Goal: Communication & Community: Answer question/provide support

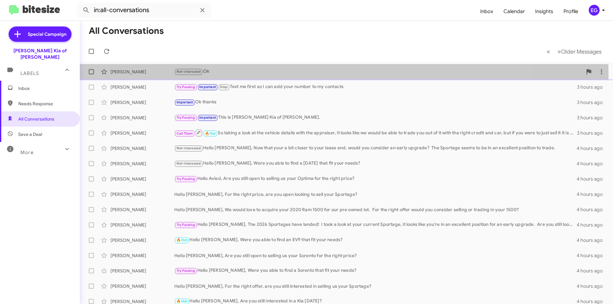
click at [246, 76] on div "[PERSON_NAME] Not-Interested Ok 2 hours ago" at bounding box center [346, 71] width 523 height 13
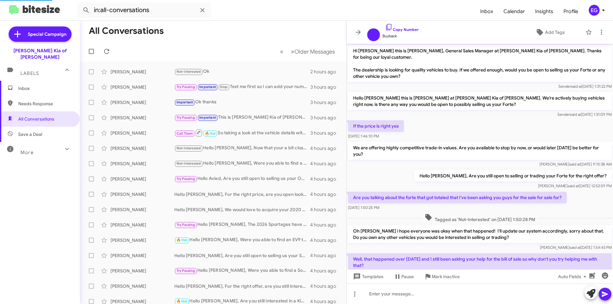
scroll to position [65, 0]
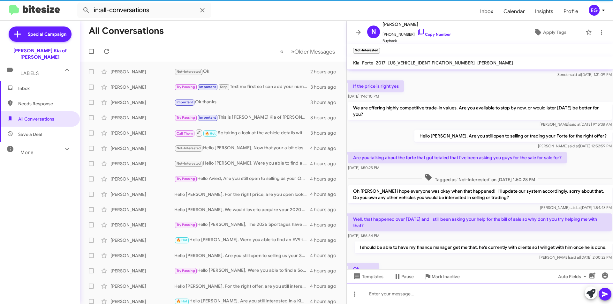
click at [395, 289] on div at bounding box center [480, 294] width 266 height 20
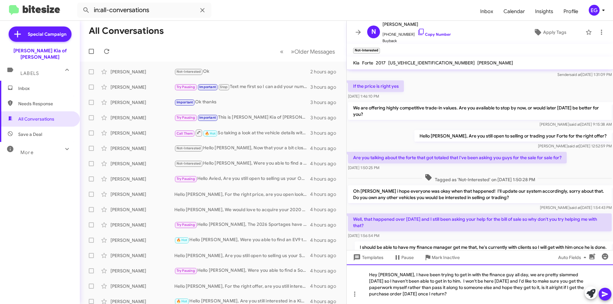
click at [475, 280] on div "Hey Nicole, I have been trying to get in with the finance guy all day, we are p…" at bounding box center [480, 285] width 266 height 40
click at [559, 273] on div "Hey Nicole, I have been trying to get in with the finance guy all day, we are p…" at bounding box center [480, 285] width 266 height 40
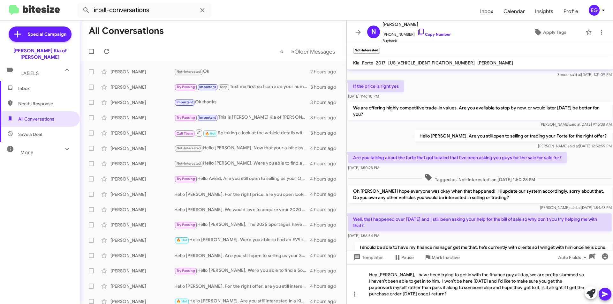
click at [608, 295] on icon at bounding box center [605, 294] width 8 height 8
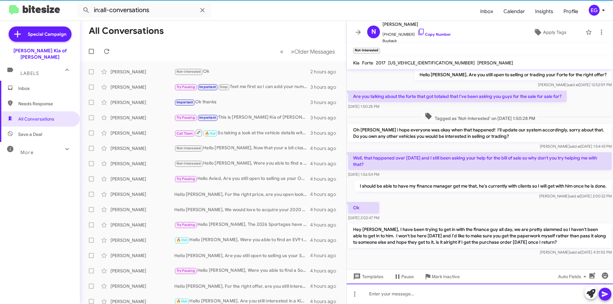
scroll to position [127, 0]
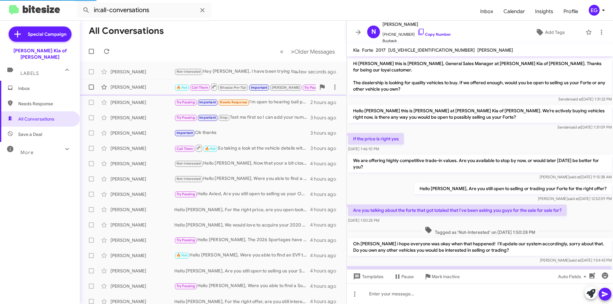
scroll to position [114, 0]
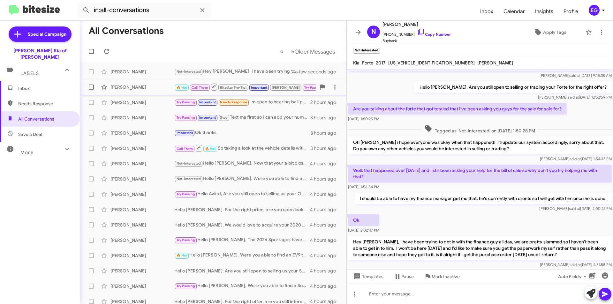
click at [147, 91] on div "[PERSON_NAME] 🔥 Hot Call Them Bitesize Pro-Tip! Important [PERSON_NAME] Try Pau…" at bounding box center [213, 87] width 256 height 13
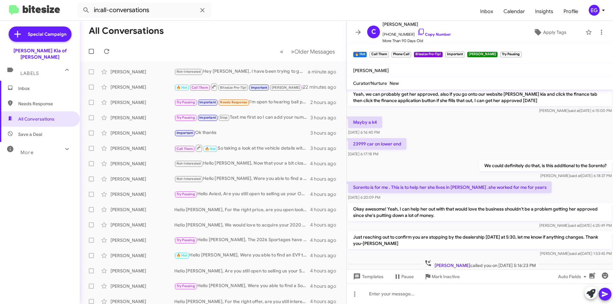
scroll to position [1465, 0]
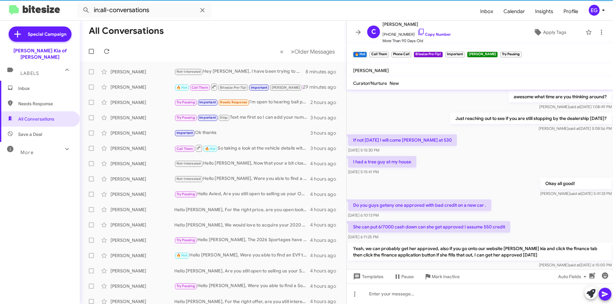
scroll to position [292, 0]
